Goal: Transaction & Acquisition: Purchase product/service

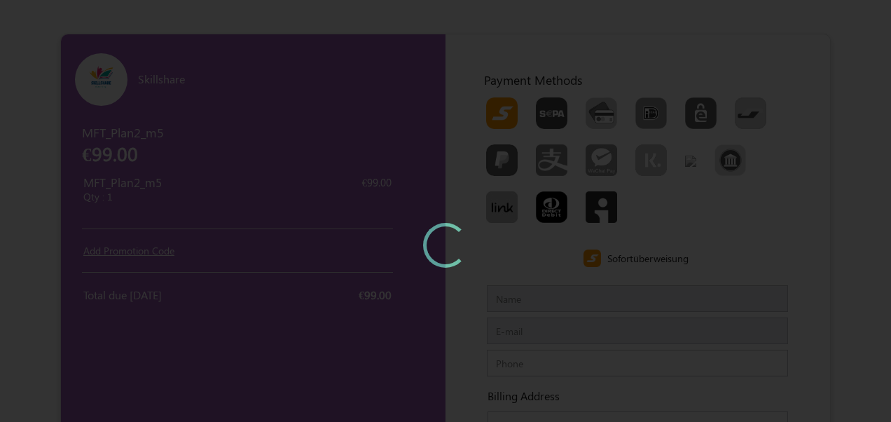
type input "MFTCustomernew"
type input "[EMAIL_ADDRESS][DOMAIN_NAME]"
type input "999999999"
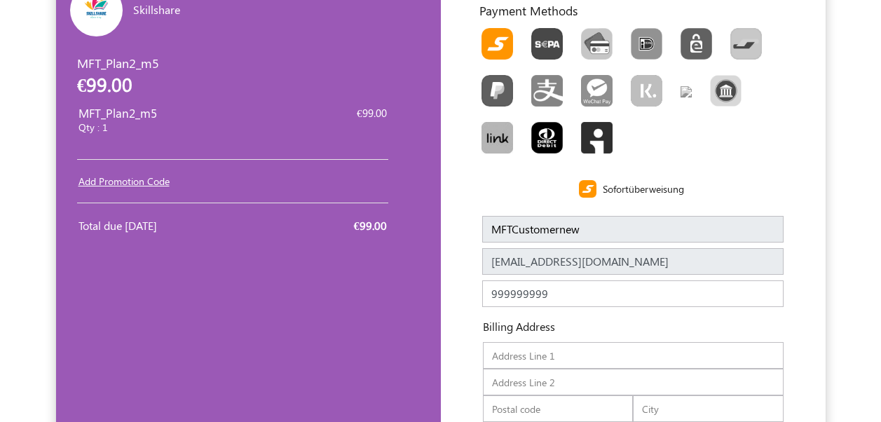
scroll to position [70, 0]
click at [505, 57] on img "Toolbar with button groups" at bounding box center [497, 43] width 32 height 32
click at [490, 36] on input "Toolbar with button groups" at bounding box center [485, 31] width 9 height 9
radio input "true"
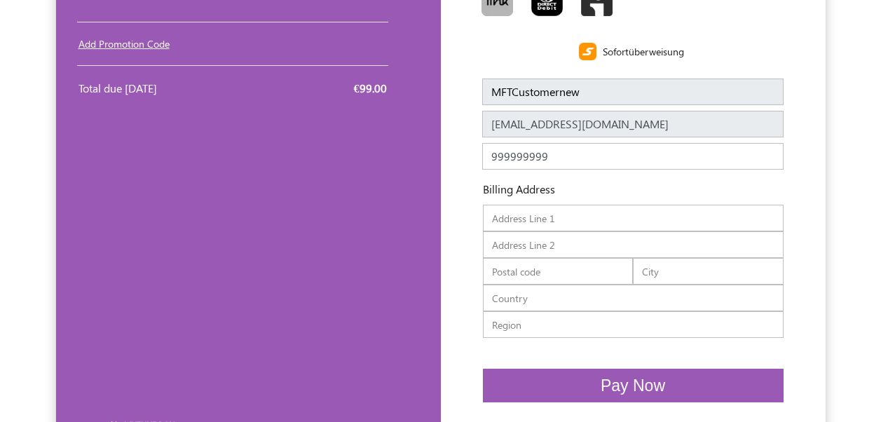
scroll to position [210, 0]
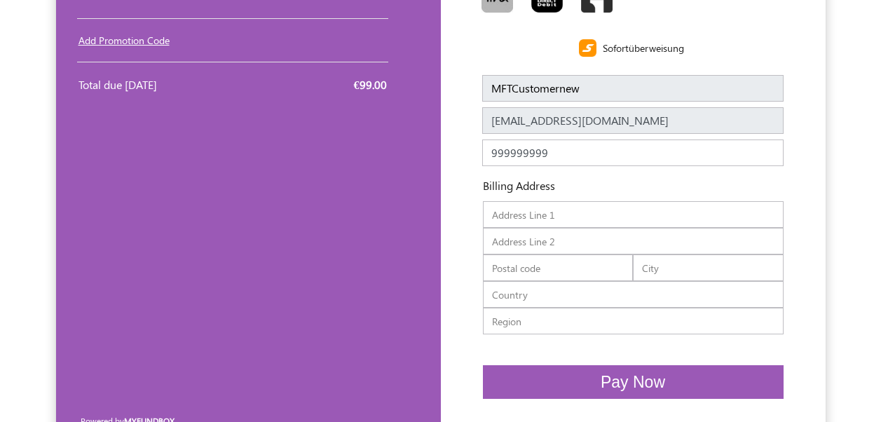
click at [632, 385] on span "Pay Now" at bounding box center [632, 382] width 64 height 18
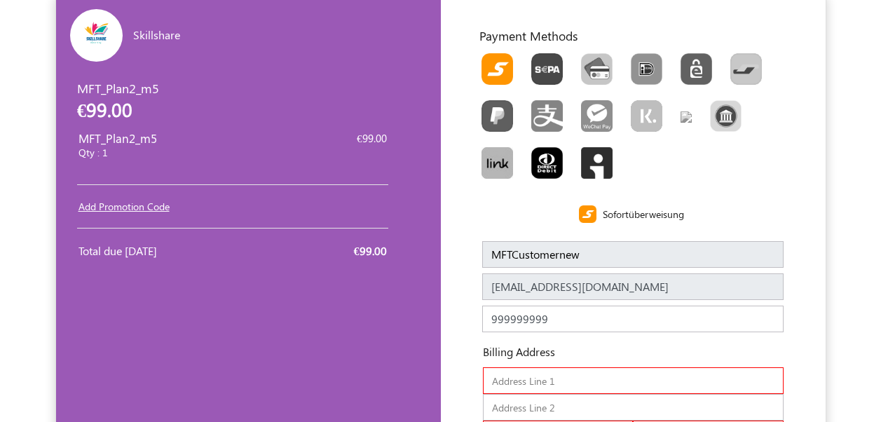
scroll to position [28, 0]
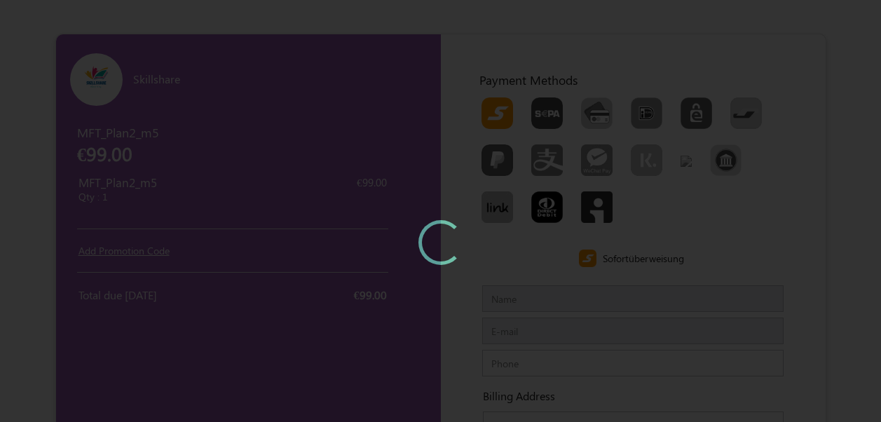
type input "MFTCustomernew"
type input "[EMAIL_ADDRESS][DOMAIN_NAME]"
type input "999999999"
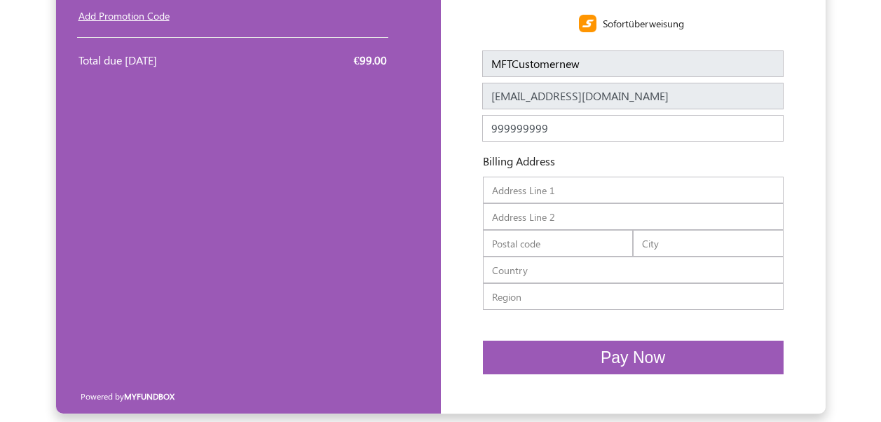
scroll to position [238, 0]
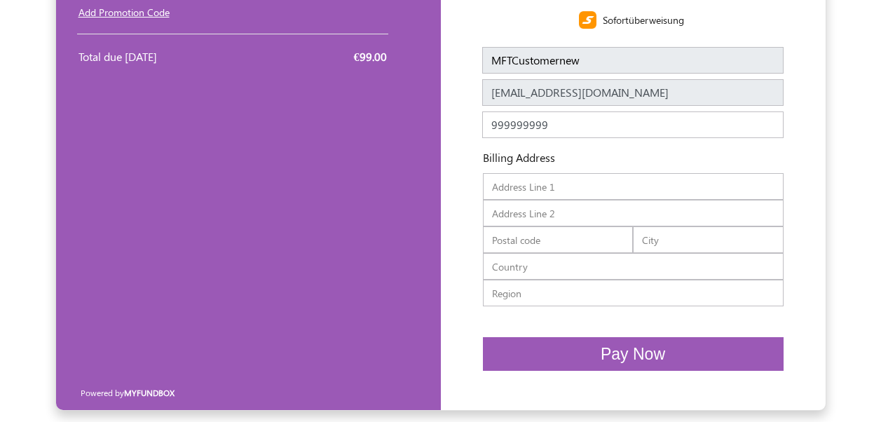
drag, startPoint x: 563, startPoint y: 225, endPoint x: 560, endPoint y: 216, distance: 8.9
click at [563, 225] on input "text" at bounding box center [633, 213] width 301 height 27
click at [568, 207] on input "text" at bounding box center [633, 213] width 301 height 27
click at [568, 191] on input "text" at bounding box center [633, 186] width 301 height 27
